Goal: Book appointment/travel/reservation

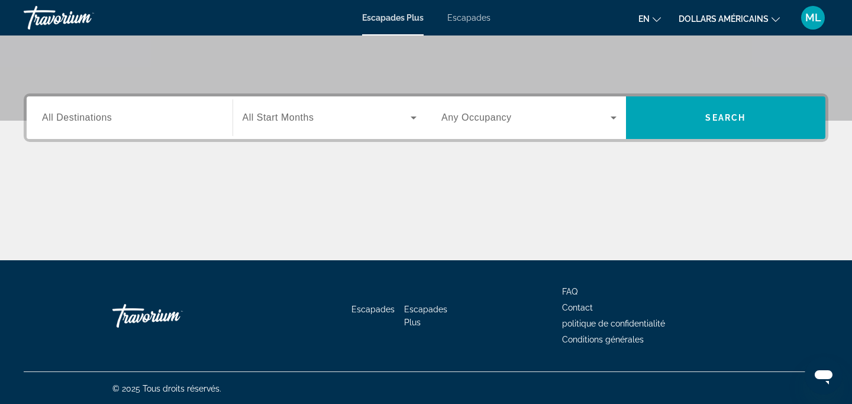
scroll to position [235, 0]
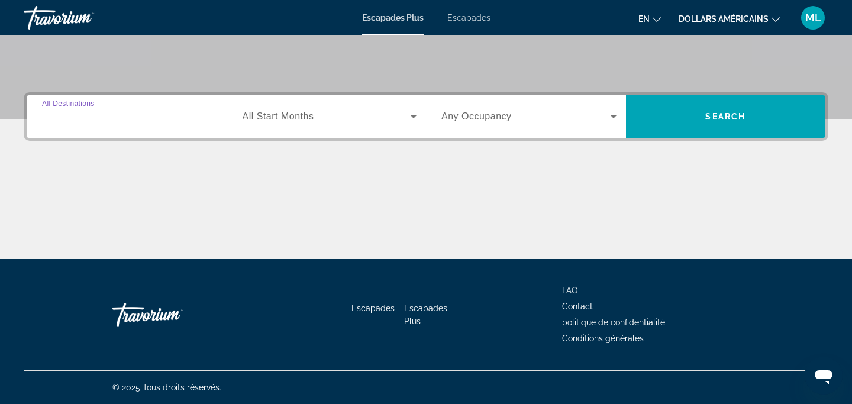
click at [193, 115] on input "Destination All Destinations" at bounding box center [129, 117] width 175 height 14
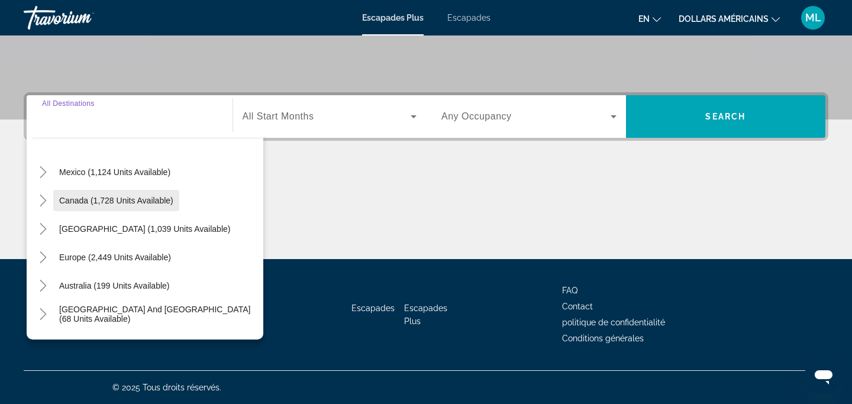
scroll to position [51, 0]
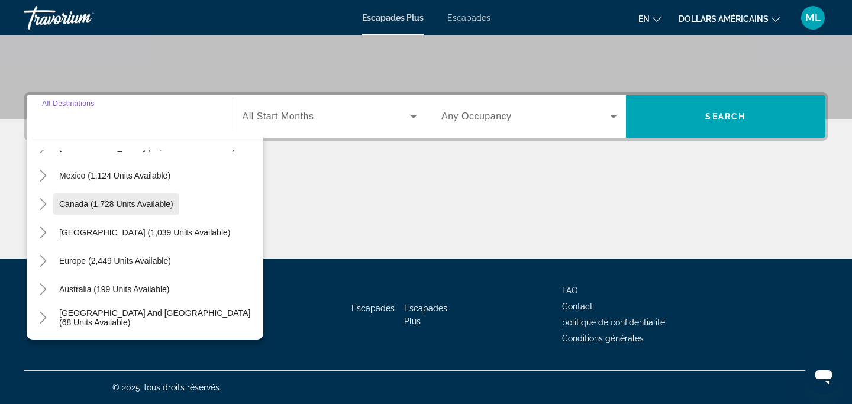
click at [141, 203] on span "Canada (1,728 units available)" at bounding box center [116, 203] width 114 height 9
type input "**********"
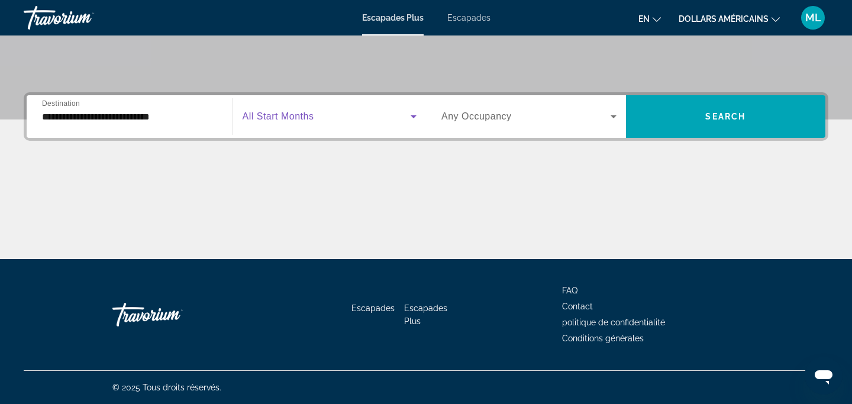
click at [335, 115] on span "Widget de recherche" at bounding box center [326, 116] width 169 height 14
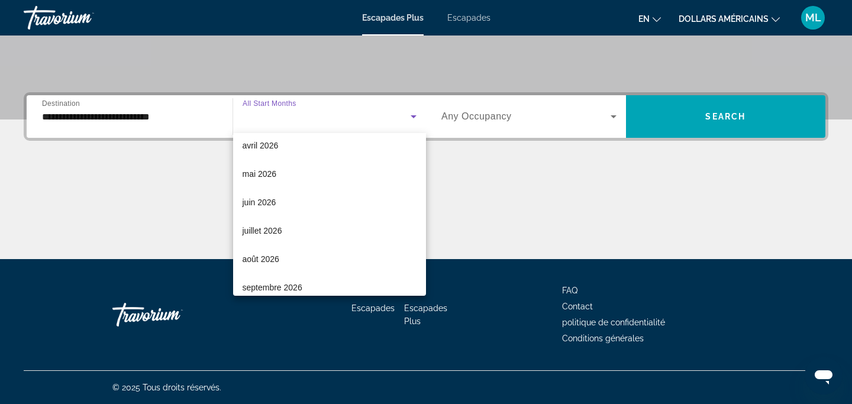
scroll to position [244, 0]
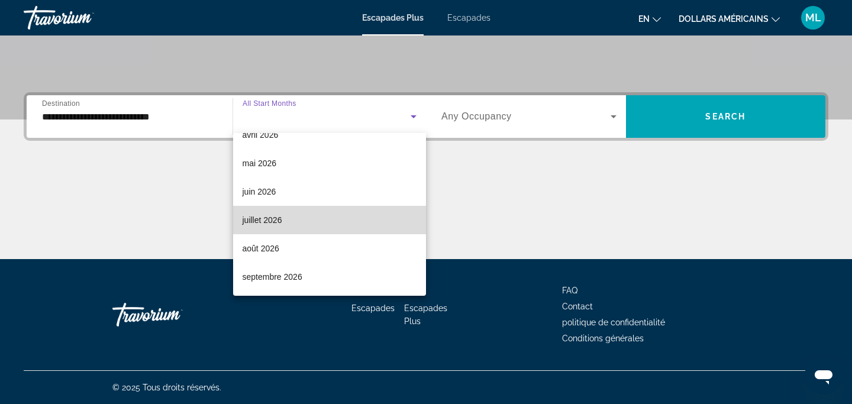
click at [296, 214] on mat-option "juillet 2026" at bounding box center [329, 220] width 193 height 28
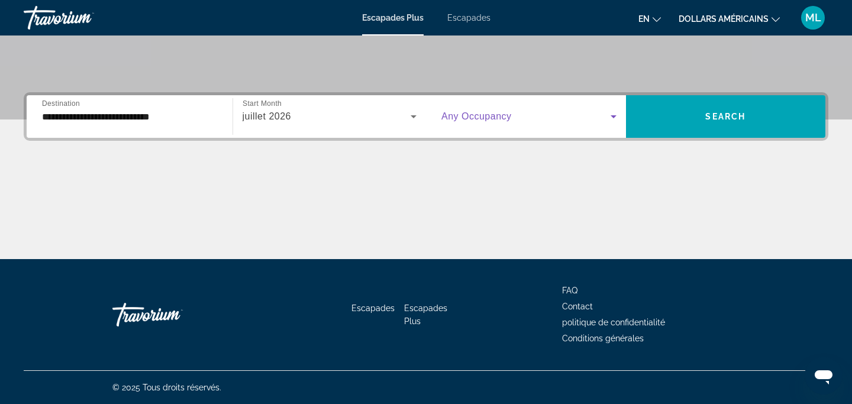
click at [604, 116] on span "Widget de recherche" at bounding box center [525, 116] width 169 height 14
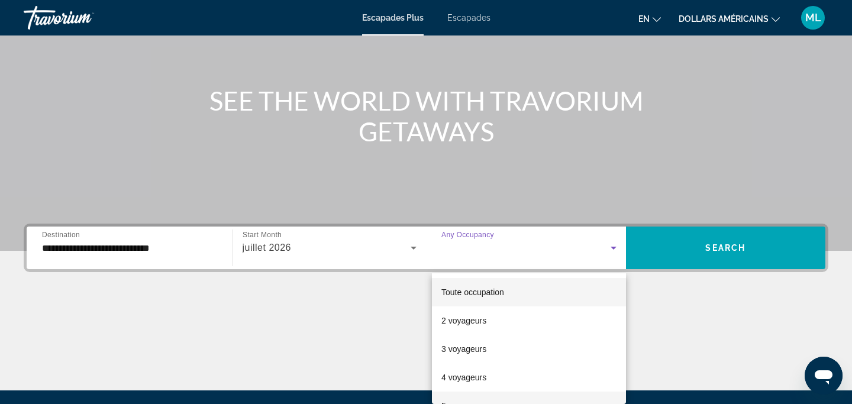
scroll to position [75, 0]
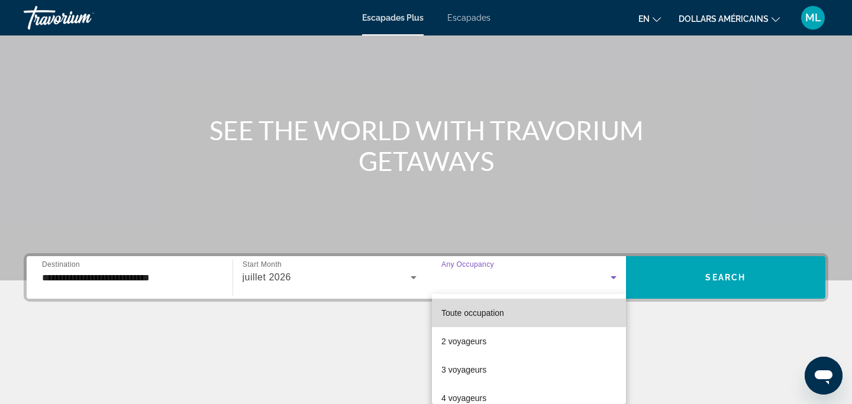
click at [502, 313] on font "Toute occupation" at bounding box center [472, 312] width 63 height 9
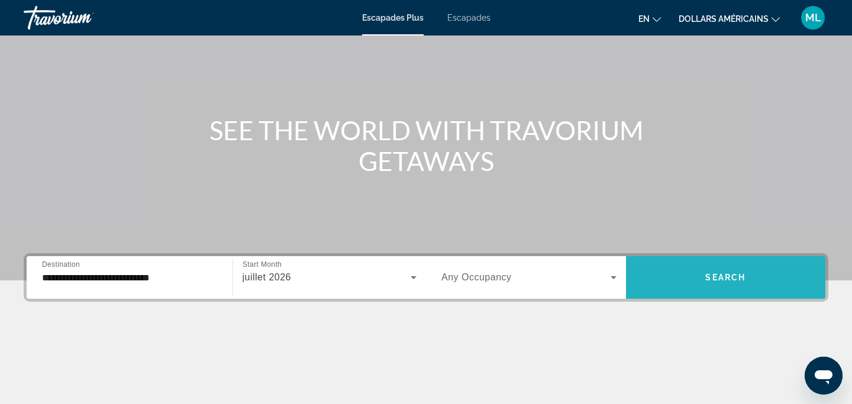
click at [665, 291] on span "Widget de recherche" at bounding box center [726, 277] width 200 height 28
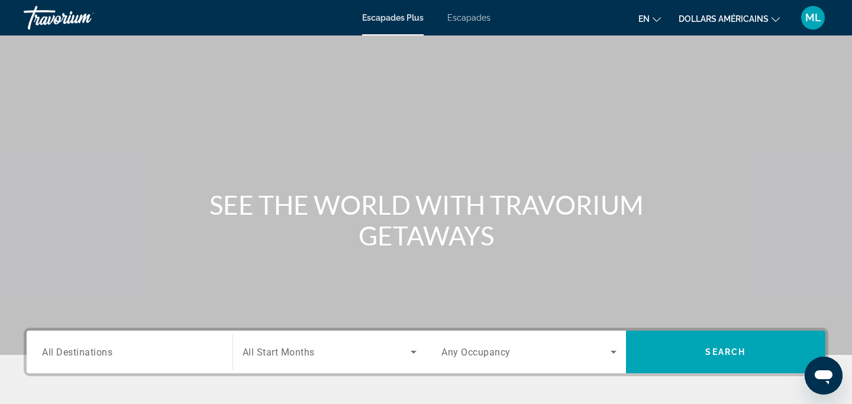
scroll to position [1, 0]
